Goal: Task Accomplishment & Management: Manage account settings

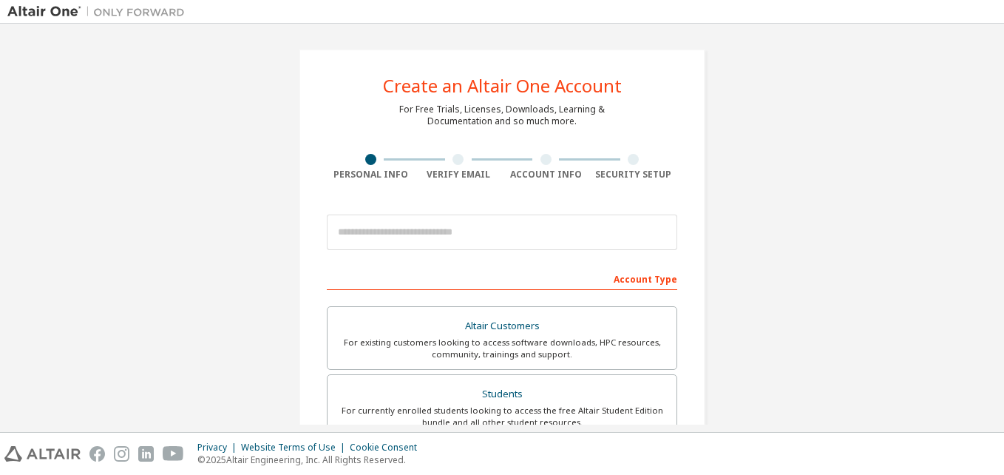
scroll to position [53, 0]
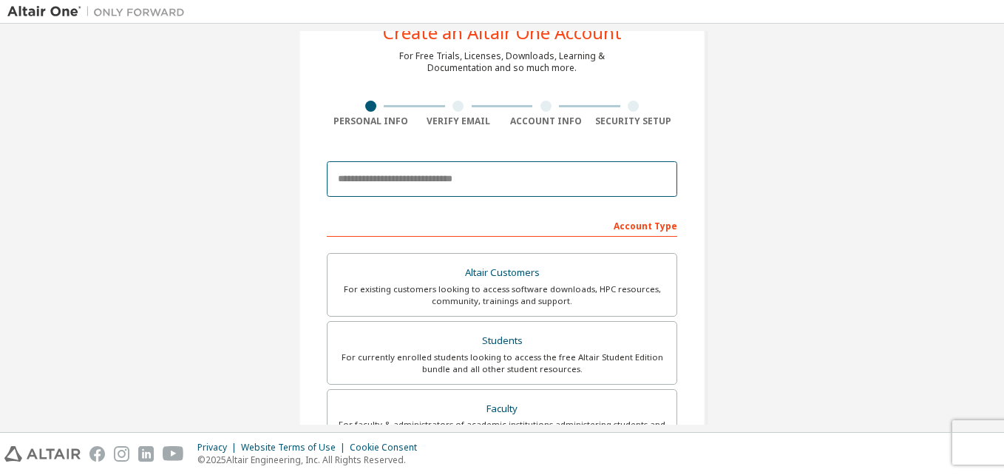
click at [407, 190] on input "email" at bounding box center [502, 178] width 350 height 35
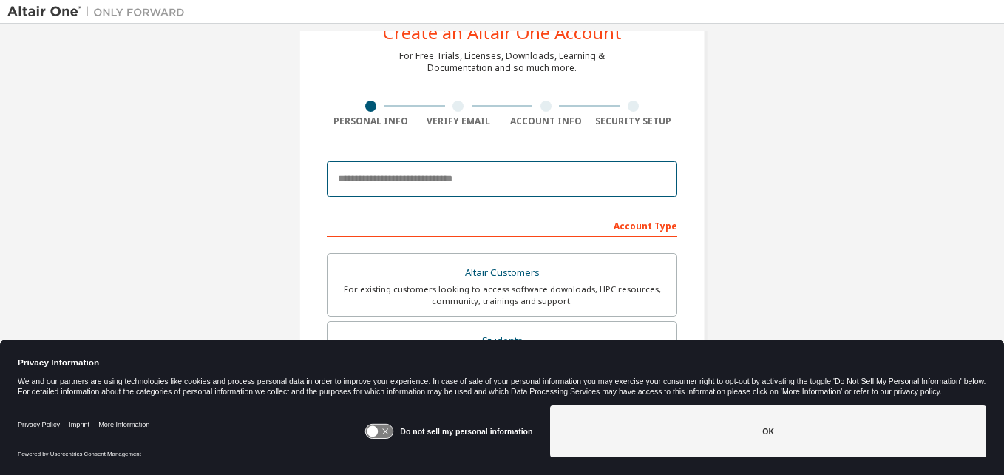
click at [390, 178] on input "email" at bounding box center [502, 178] width 350 height 35
type input "**********"
type input "****"
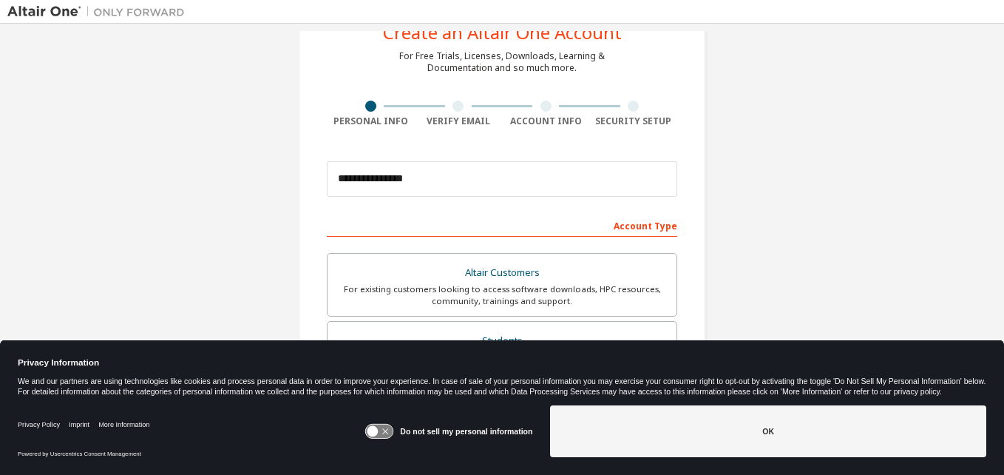
type input "******"
type input "**********"
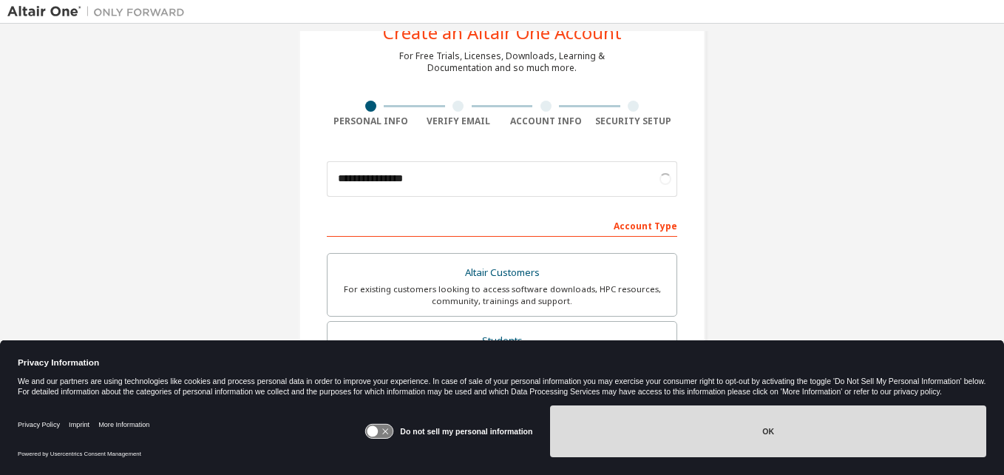
click at [684, 422] on button "OK" at bounding box center [768, 431] width 436 height 52
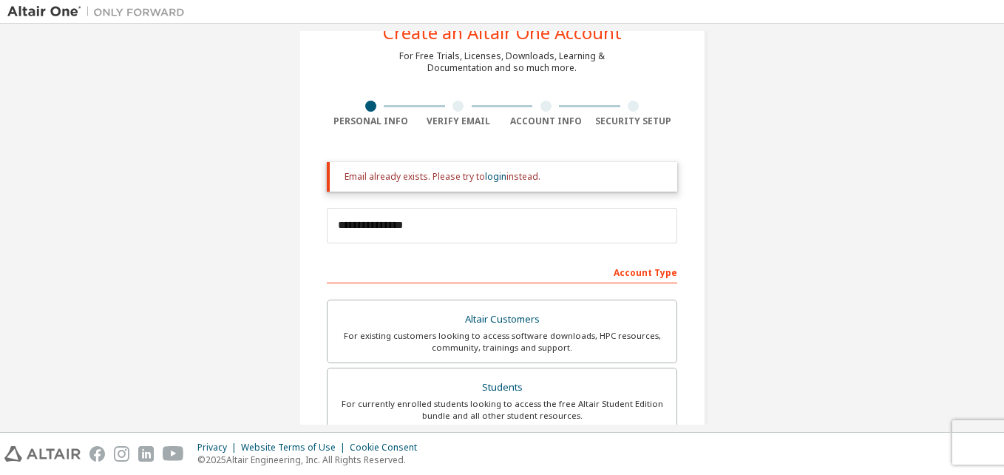
click at [841, 134] on div "**********" at bounding box center [501, 393] width 989 height 830
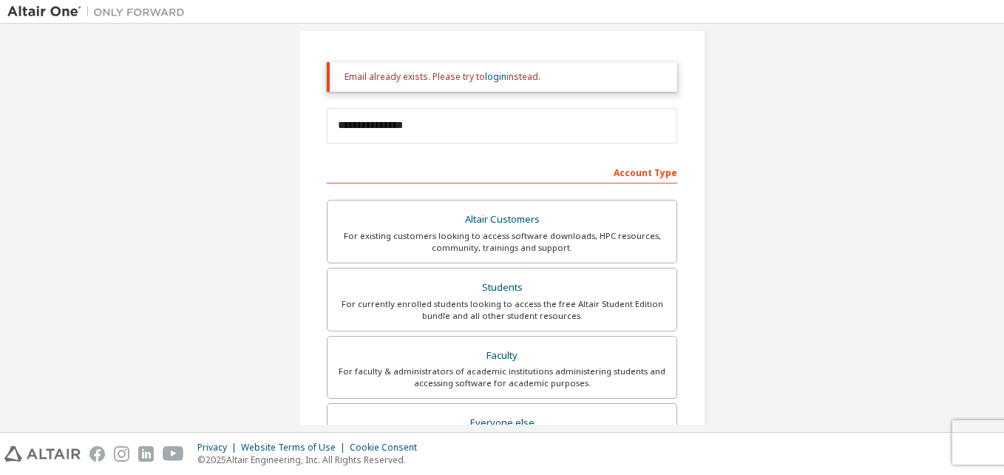
scroll to position [202, 0]
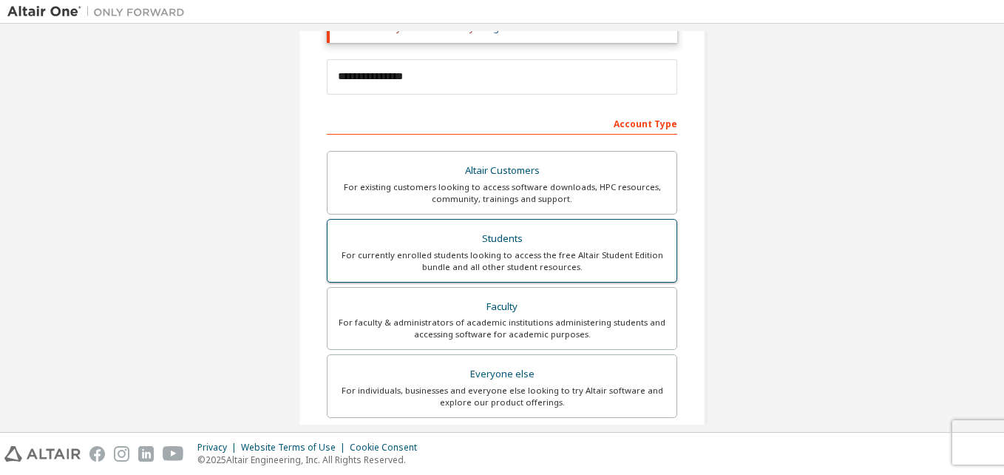
click at [509, 256] on div "For currently enrolled students looking to access the free Altair Student Editi…" at bounding box center [501, 261] width 331 height 24
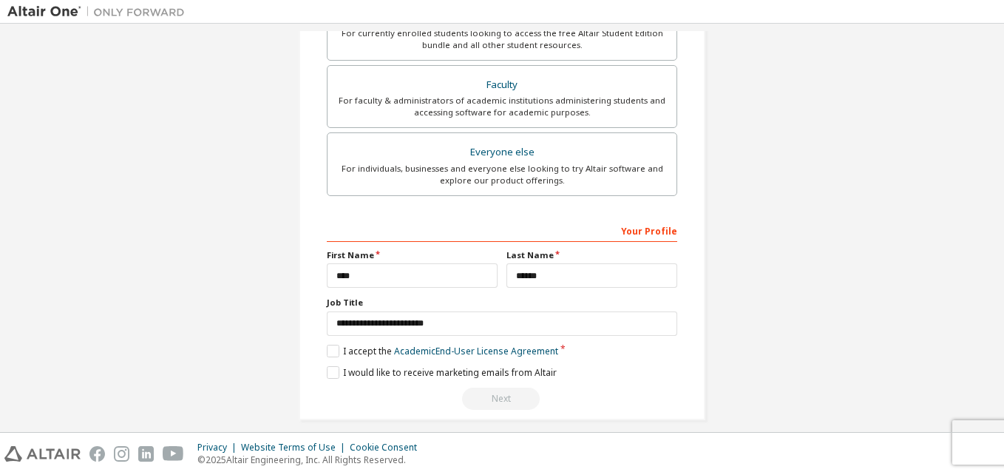
scroll to position [437, 0]
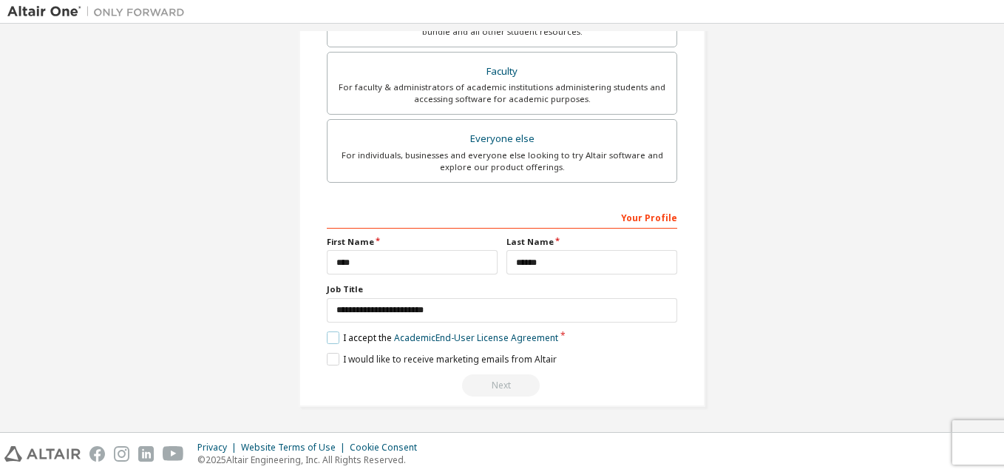
click at [340, 340] on label "I accept the Academic End-User License Agreement" at bounding box center [442, 337] width 231 height 13
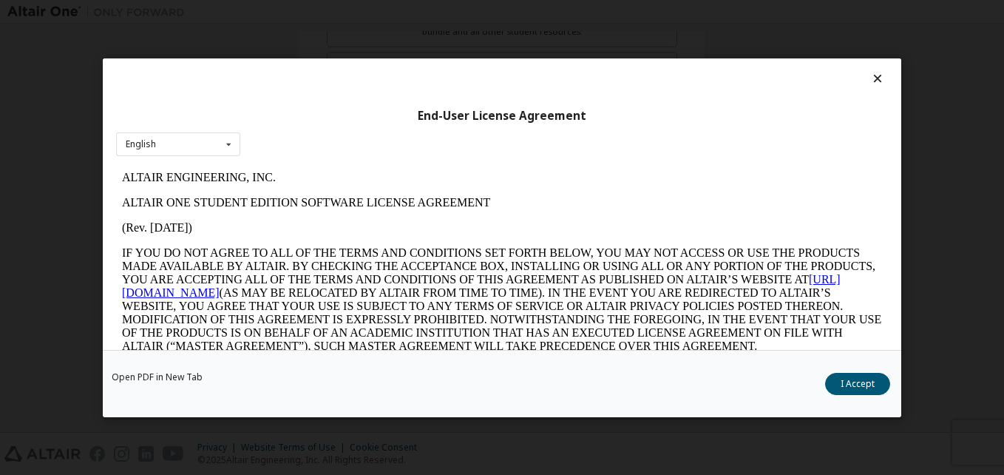
scroll to position [0, 0]
click at [847, 384] on button "I Accept" at bounding box center [857, 383] width 65 height 22
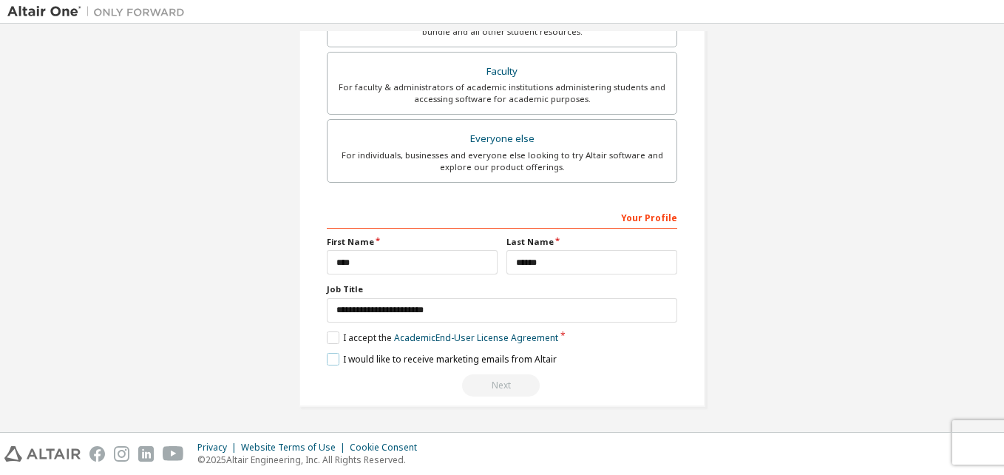
click at [334, 358] on label "I would like to receive marketing emails from Altair" at bounding box center [442, 359] width 230 height 13
click at [327, 364] on label "I would like to receive marketing emails from Altair" at bounding box center [442, 359] width 230 height 13
click at [497, 383] on div "Next" at bounding box center [502, 385] width 350 height 22
click at [492, 383] on div "Next" at bounding box center [502, 385] width 350 height 22
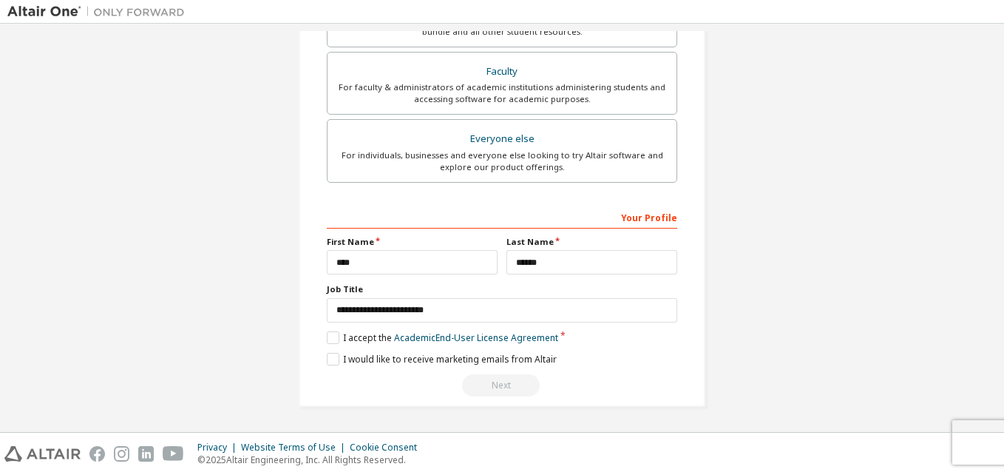
click at [492, 383] on div "Next" at bounding box center [502, 385] width 350 height 22
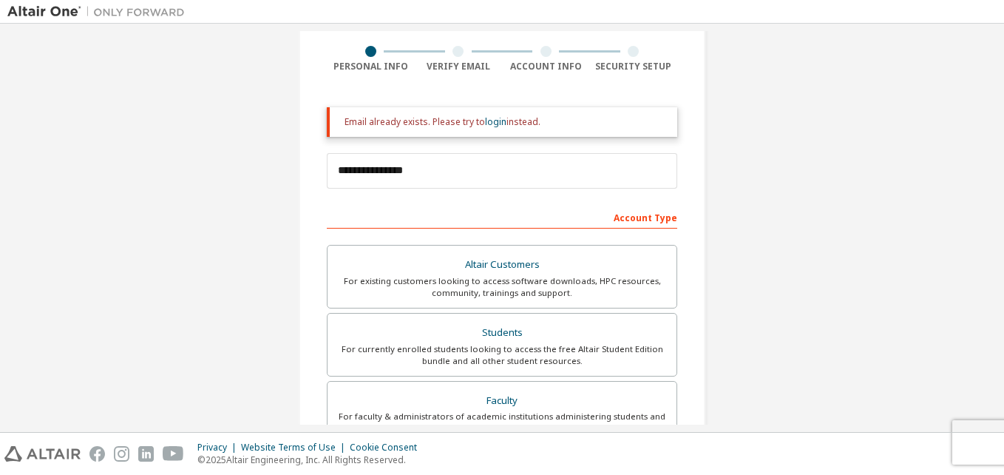
scroll to position [0, 0]
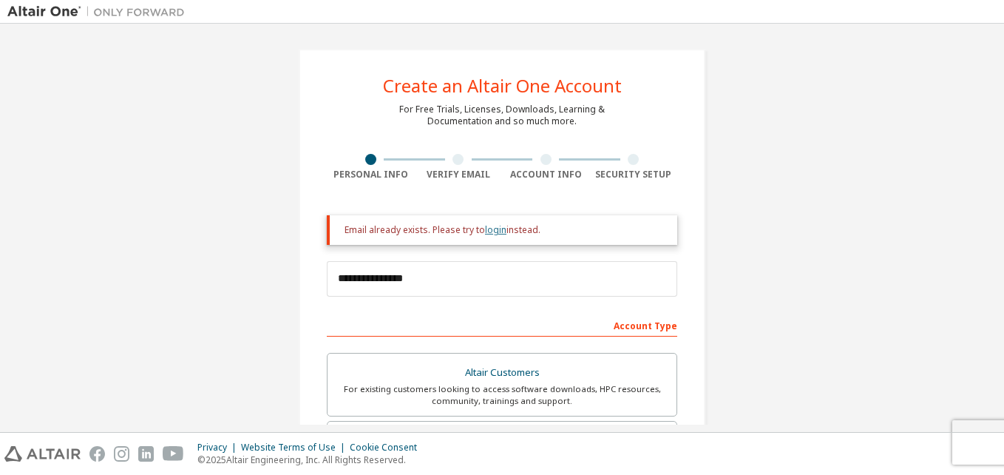
click at [488, 230] on link "login" at bounding box center [495, 229] width 21 height 13
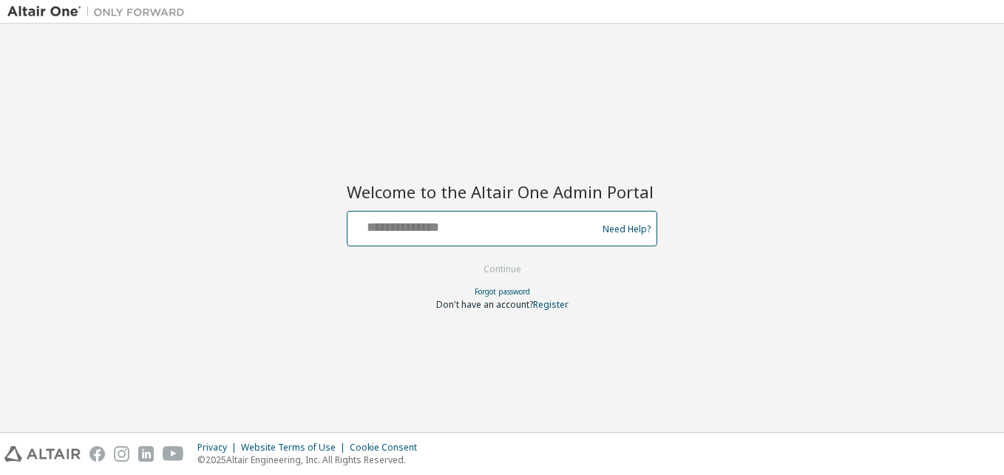
drag, startPoint x: 0, startPoint y: 0, endPoint x: 488, endPoint y: 230, distance: 539.3
click at [488, 230] on input "text" at bounding box center [474, 224] width 242 height 21
type input "**********"
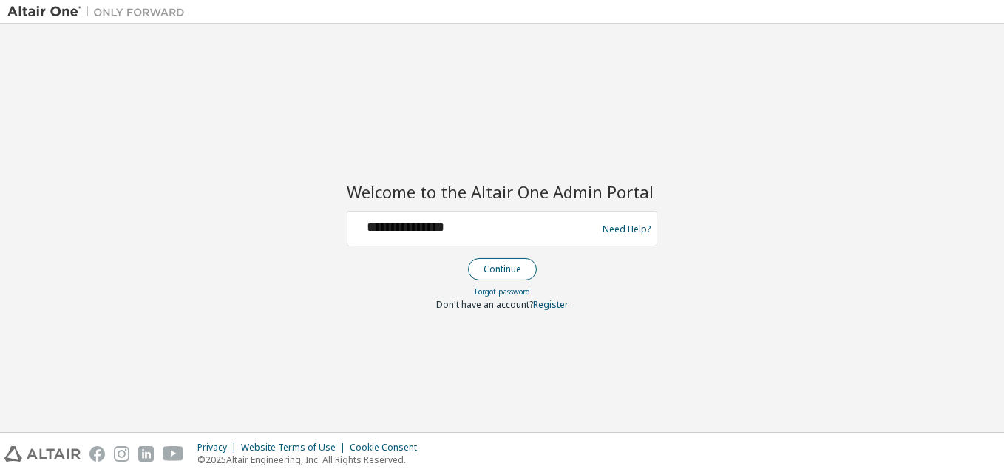
click at [480, 273] on button "Continue" at bounding box center [502, 269] width 69 height 22
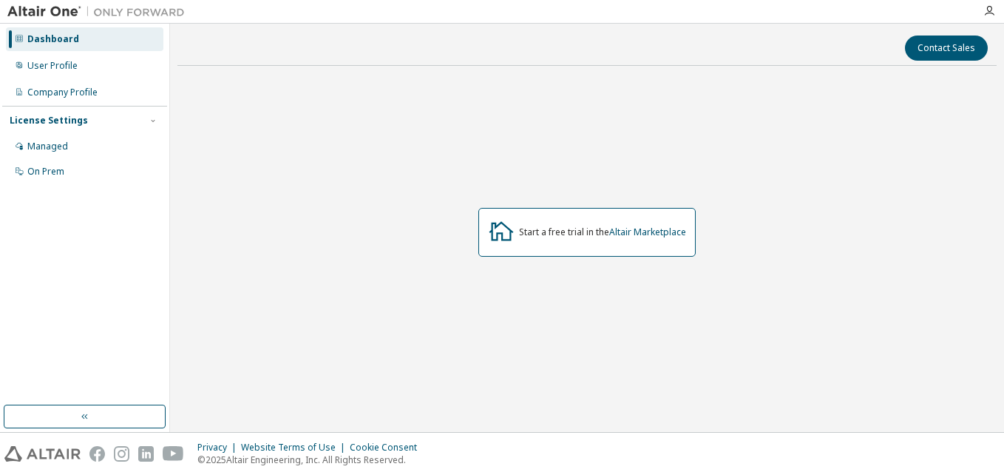
click at [62, 12] on img at bounding box center [99, 11] width 185 height 15
click at [52, 67] on div "User Profile" at bounding box center [52, 66] width 50 height 12
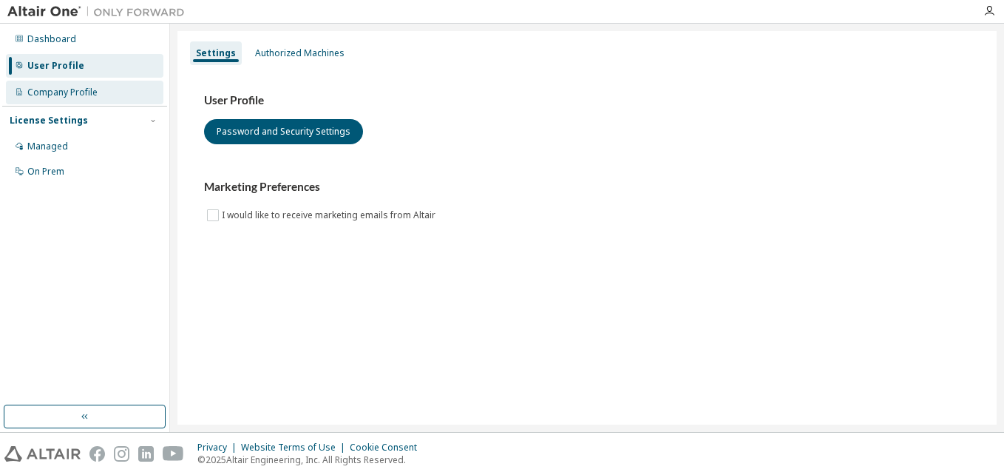
click at [66, 86] on div "Company Profile" at bounding box center [62, 92] width 70 height 12
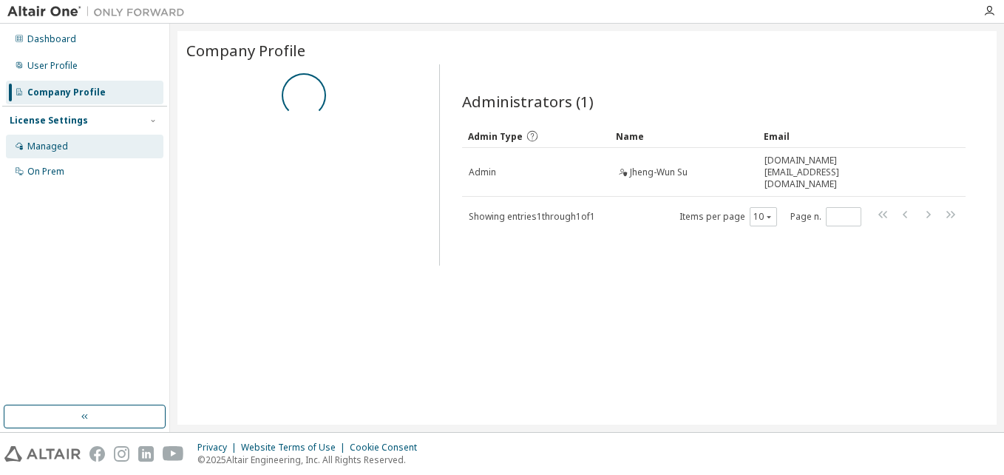
click at [67, 139] on div "Managed" at bounding box center [84, 147] width 157 height 24
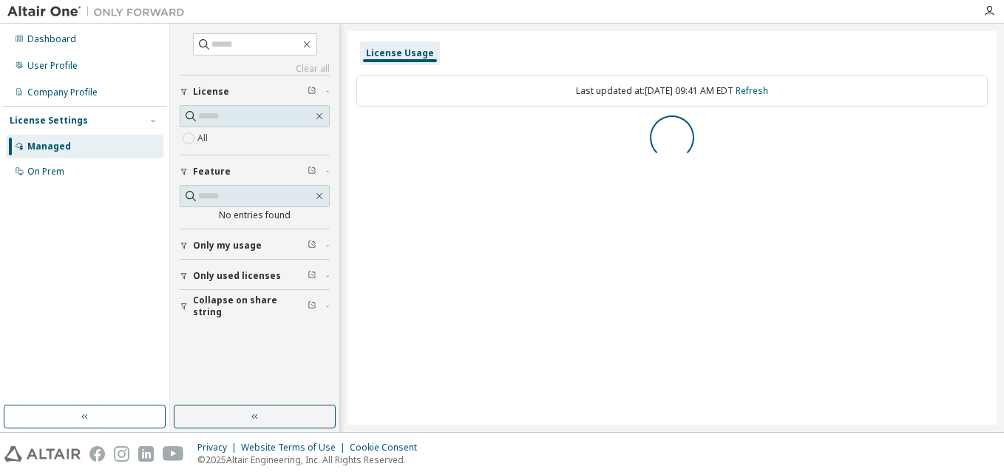
click at [67, 157] on div "Managed" at bounding box center [84, 147] width 157 height 24
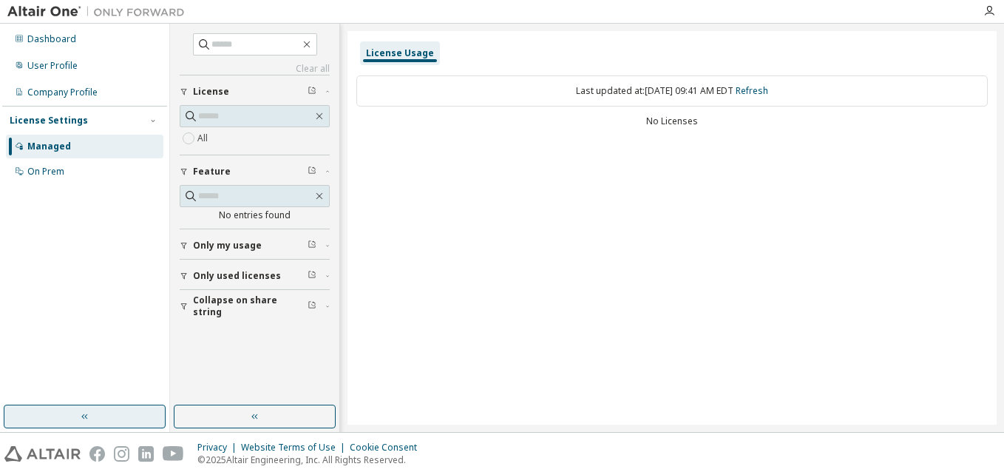
click at [120, 417] on button "button" at bounding box center [85, 416] width 162 height 24
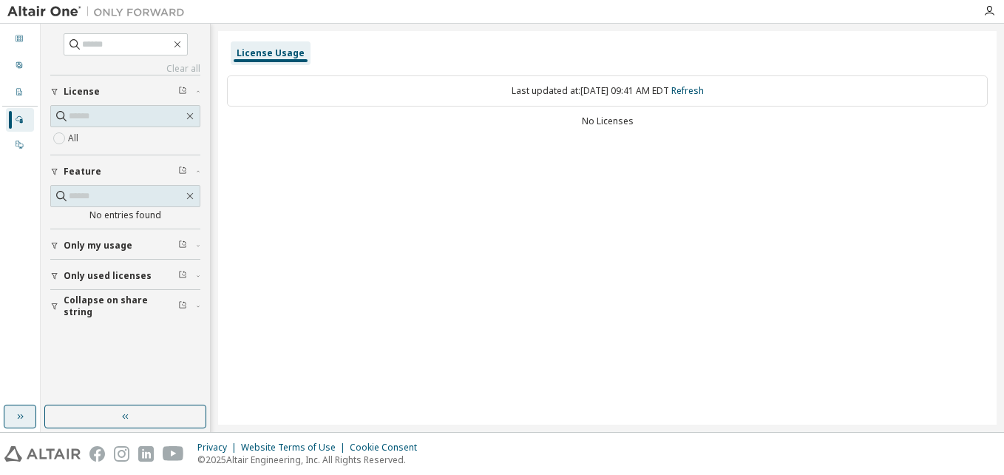
click at [120, 417] on icon "button" at bounding box center [126, 416] width 12 height 12
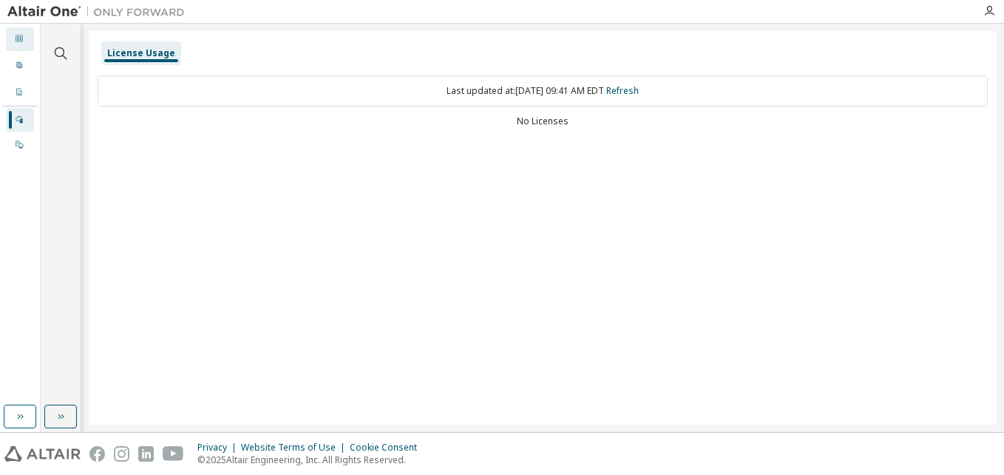
click at [17, 41] on icon at bounding box center [19, 38] width 9 height 9
